Goal: Go to known website: Access a specific website the user already knows

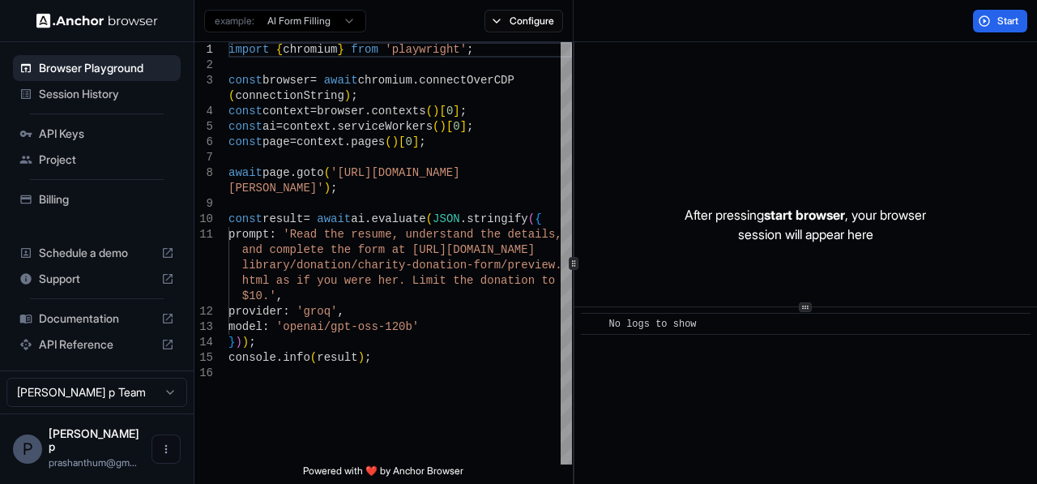
drag, startPoint x: 976, startPoint y: 20, endPoint x: 997, endPoint y: 33, distance: 24.7
click at [976, 19] on button "Start" at bounding box center [1000, 21] width 54 height 23
